Goal: Task Accomplishment & Management: Complete application form

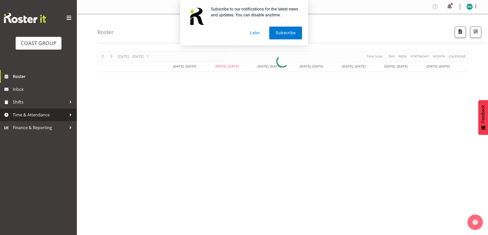
click at [41, 116] on span "Time & Attendance" at bounding box center [40, 115] width 54 height 8
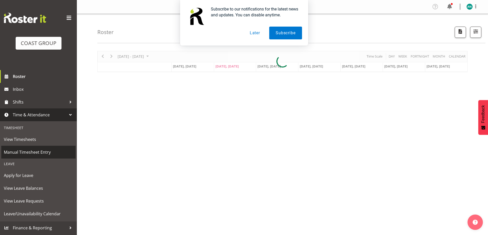
click at [41, 153] on span "Manual Timesheet Entry" at bounding box center [38, 152] width 69 height 8
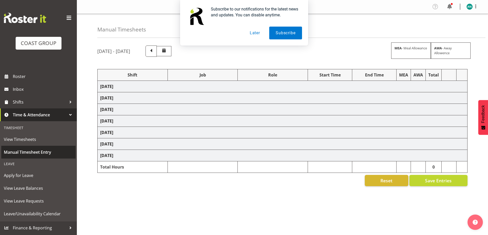
select select "47759"
select select "7032"
select select "47759"
select select "7032"
select select "47759"
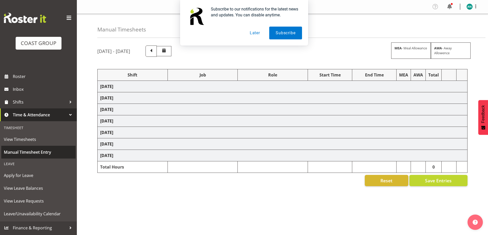
select select "7032"
select select "8"
select select "47759"
select select "7032"
select select "47759"
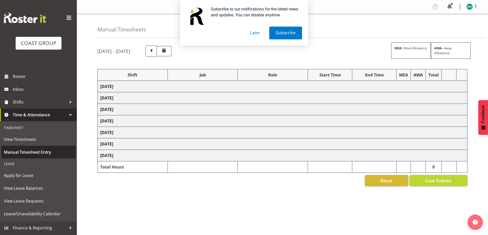
select select "7032"
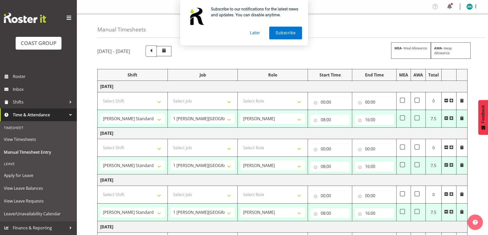
click at [253, 32] on button "Later" at bounding box center [254, 33] width 23 height 13
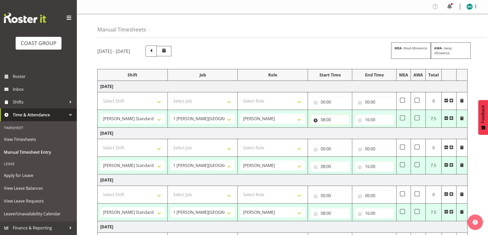
click at [327, 122] on input "08:00" at bounding box center [329, 120] width 39 height 10
click at [345, 133] on select "00 01 02 03 04 05 06 07 08 09 10 11 12 13 14 15 16 17 18 19 20 21 22 23" at bounding box center [345, 133] width 12 height 10
select select "7"
click at [339, 128] on select "00 01 02 03 04 05 06 07 08 09 10 11 12 13 14 15 16 17 18 19 20 21 22 23" at bounding box center [345, 133] width 12 height 10
type input "07:00"
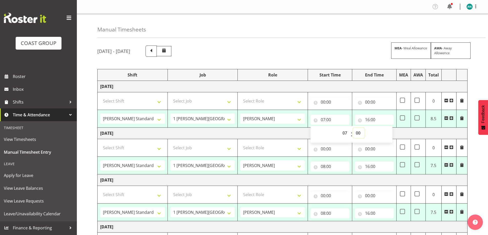
click at [358, 134] on select "00 01 02 03 04 05 06 07 08 09 10 11 12 13 14 15 16 17 18 19 20 21 22 23 24 25 2…" at bounding box center [359, 133] width 12 height 10
select select "30"
click at [353, 128] on select "00 01 02 03 04 05 06 07 08 09 10 11 12 13 14 15 16 17 18 19 20 21 22 23 24 25 2…" at bounding box center [359, 133] width 12 height 10
type input "07:30"
click at [332, 164] on input "08:00" at bounding box center [329, 167] width 39 height 10
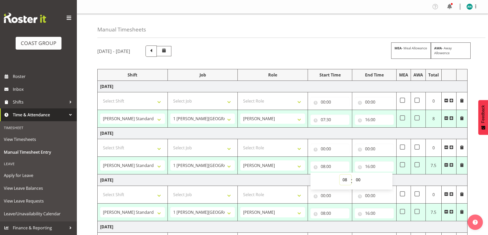
drag, startPoint x: 342, startPoint y: 180, endPoint x: 342, endPoint y: 176, distance: 4.9
click at [342, 180] on select "00 01 02 03 04 05 06 07 08 09 10 11 12 13 14 15 16 17 18 19 20 21 22 23" at bounding box center [345, 180] width 12 height 10
select select "7"
click at [339, 175] on select "00 01 02 03 04 05 06 07 08 09 10 11 12 13 14 15 16 17 18 19 20 21 22 23" at bounding box center [345, 180] width 12 height 10
type input "07:00"
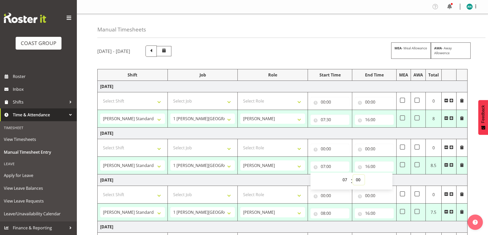
drag, startPoint x: 357, startPoint y: 180, endPoint x: 357, endPoint y: 176, distance: 3.3
click at [357, 180] on select "00 01 02 03 04 05 06 07 08 09 10 11 12 13 14 15 16 17 18 19 20 21 22 23 24 25 2…" at bounding box center [359, 180] width 12 height 10
select select "30"
click at [353, 175] on select "00 01 02 03 04 05 06 07 08 09 10 11 12 13 14 15 16 17 18 19 20 21 22 23 24 25 2…" at bounding box center [359, 180] width 12 height 10
type input "07:30"
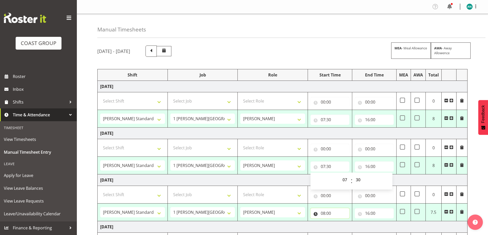
click at [334, 211] on input "08:00" at bounding box center [329, 213] width 39 height 10
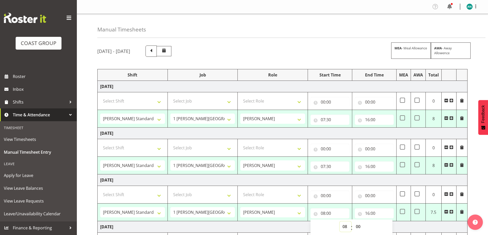
drag, startPoint x: 343, startPoint y: 227, endPoint x: 345, endPoint y: 222, distance: 5.1
click at [344, 227] on select "00 01 02 03 04 05 06 07 08 09 10 11 12 13 14 15 16 17 18 19 20 21 22 23" at bounding box center [345, 227] width 12 height 10
select select "7"
click at [339, 222] on select "00 01 02 03 04 05 06 07 08 09 10 11 12 13 14 15 16 17 18 19 20 21 22 23" at bounding box center [345, 227] width 12 height 10
type input "07:00"
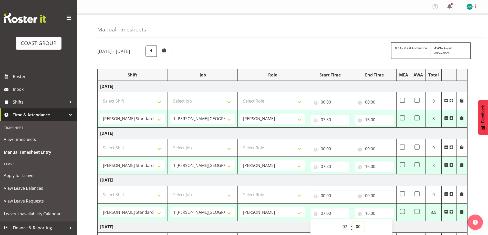
click at [360, 225] on select "00 01 02 03 04 05 06 07 08 09 10 11 12 13 14 15 16 17 18 19 20 21 22 23 24 25 2…" at bounding box center [359, 227] width 12 height 10
select select "30"
click at [353, 222] on select "00 01 02 03 04 05 06 07 08 09 10 11 12 13 14 15 16 17 18 19 20 21 22 23 24 25 2…" at bounding box center [359, 227] width 12 height 10
type input "07:30"
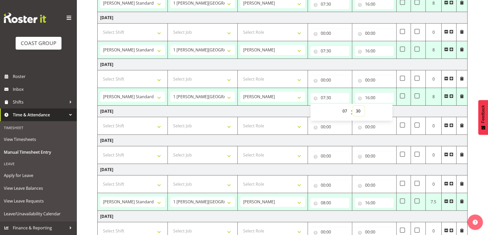
scroll to position [128, 0]
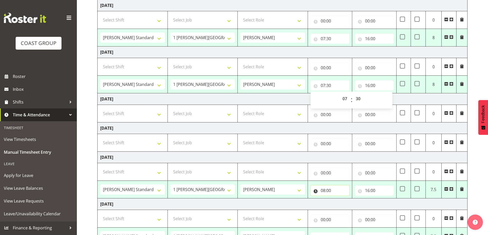
click at [327, 189] on input "08:00" at bounding box center [329, 191] width 39 height 10
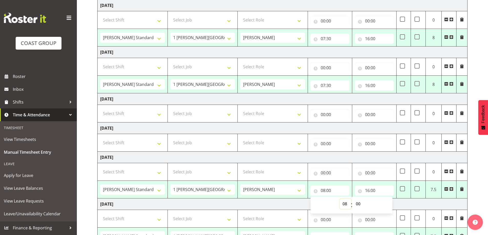
drag, startPoint x: 346, startPoint y: 204, endPoint x: 346, endPoint y: 199, distance: 4.1
click at [346, 204] on select "00 01 02 03 04 05 06 07 08 09 10 11 12 13 14 15 16 17 18 19 20 21 22 23" at bounding box center [345, 204] width 12 height 10
select select "7"
click at [339, 199] on select "00 01 02 03 04 05 06 07 08 09 10 11 12 13 14 15 16 17 18 19 20 21 22 23" at bounding box center [345, 204] width 12 height 10
type input "07:00"
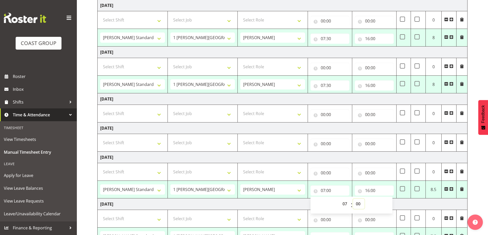
drag, startPoint x: 357, startPoint y: 203, endPoint x: 356, endPoint y: 199, distance: 4.0
click at [357, 203] on select "00 01 02 03 04 05 06 07 08 09 10 11 12 13 14 15 16 17 18 19 20 21 22 23 24 25 2…" at bounding box center [359, 204] width 12 height 10
select select "30"
click at [353, 199] on select "00 01 02 03 04 05 06 07 08 09 10 11 12 13 14 15 16 17 18 19 20 21 22 23 24 25 2…" at bounding box center [359, 204] width 12 height 10
type input "07:30"
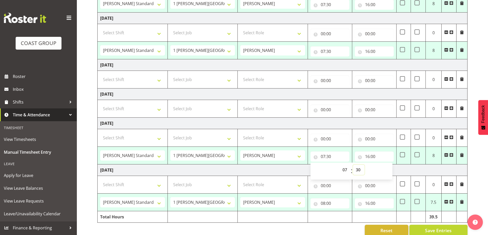
scroll to position [171, 0]
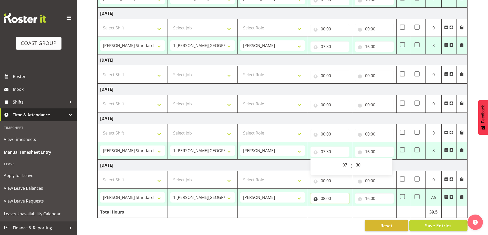
click at [325, 197] on input "08:00" at bounding box center [329, 199] width 39 height 10
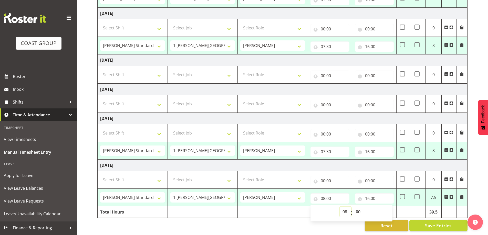
click at [345, 208] on select "00 01 02 03 04 05 06 07 08 09 10 11 12 13 14 15 16 17 18 19 20 21 22 23" at bounding box center [345, 212] width 12 height 10
select select "7"
click at [339, 207] on select "00 01 02 03 04 05 06 07 08 09 10 11 12 13 14 15 16 17 18 19 20 21 22 23" at bounding box center [345, 212] width 12 height 10
type input "07:00"
click at [357, 208] on select "00 01 02 03 04 05 06 07 08 09 10 11 12 13 14 15 16 17 18 19 20 21 22 23 24 25 2…" at bounding box center [359, 212] width 12 height 10
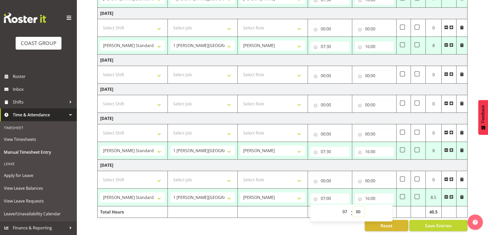
select select "30"
click at [353, 207] on select "00 01 02 03 04 05 06 07 08 09 10 11 12 13 14 15 16 17 18 19 20 21 22 23 24 25 2…" at bounding box center [359, 212] width 12 height 10
type input "07:30"
click at [449, 224] on span "Save Entries" at bounding box center [438, 225] width 27 height 7
select select "47759"
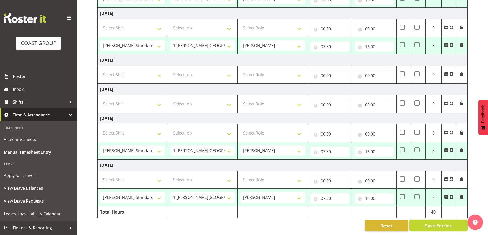
select select "7032"
type input "07:30"
type input "16:00"
select select "47759"
select select "7032"
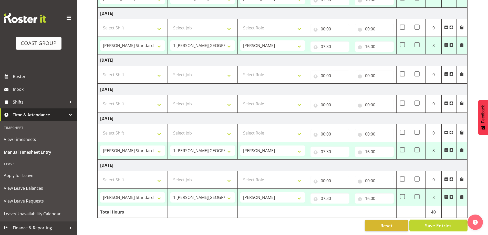
type input "07:30"
type input "16:00"
select select "47759"
select select "7032"
type input "07:30"
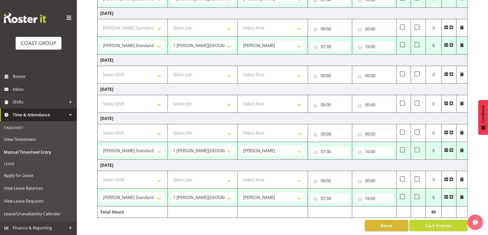
type input "16:00"
select select "47759"
select select "7032"
type input "07:30"
type input "16:00"
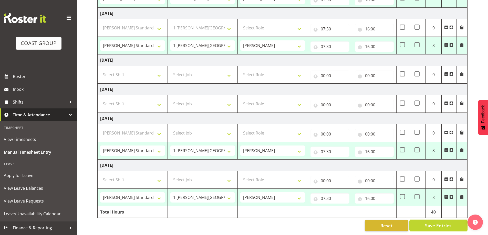
select select "47759"
select select "7032"
type input "07:30"
type input "16:00"
select select "47759"
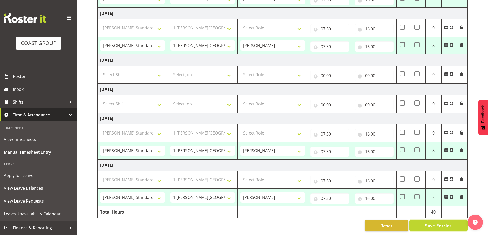
select select "7032"
select select "47759"
select select "7032"
select select "47759"
select select "7032"
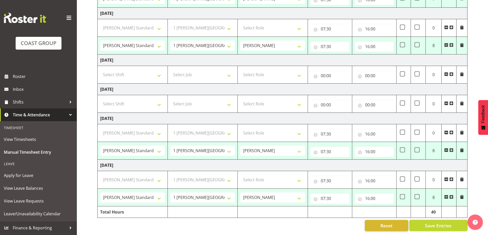
select select "47759"
select select "7032"
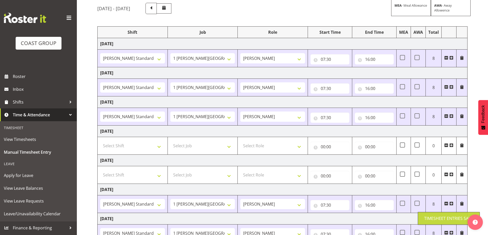
scroll to position [0, 0]
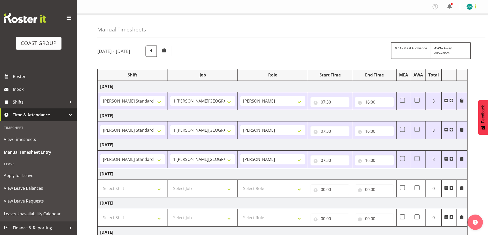
click at [476, 5] on span at bounding box center [475, 6] width 6 height 6
click at [456, 27] on link "Log Out" at bounding box center [453, 26] width 49 height 9
